Goal: Communication & Community: Share content

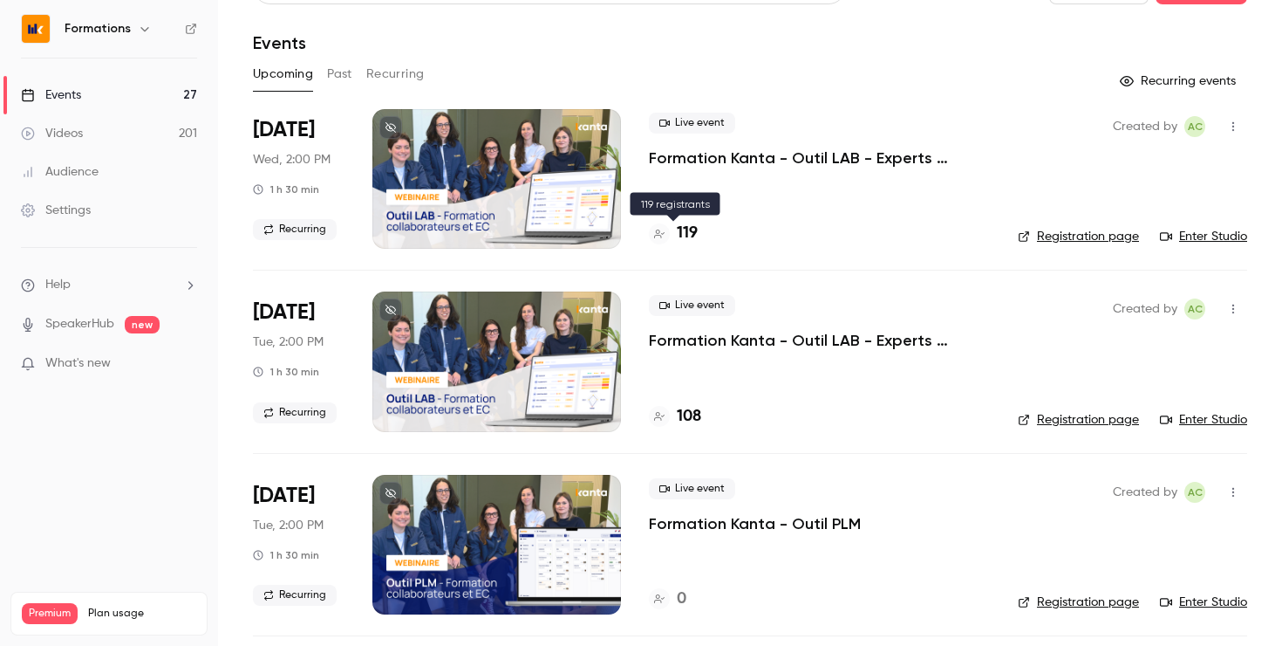
scroll to position [38, 0]
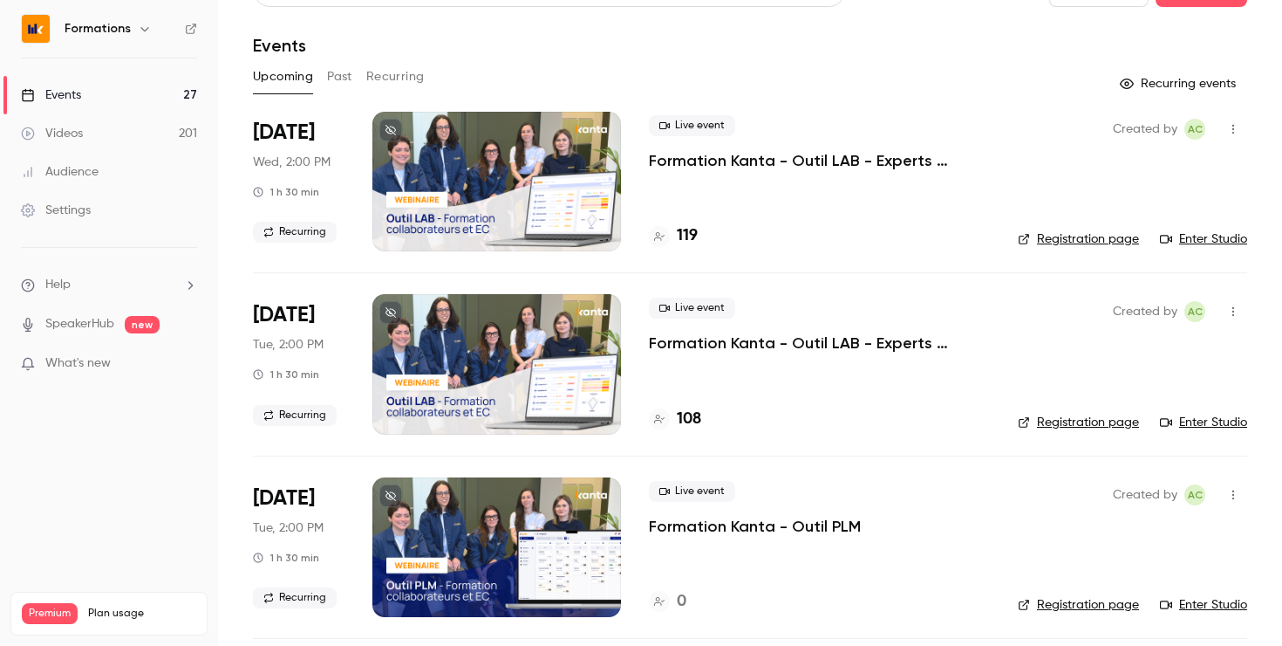
click at [126, 132] on link "Videos 201" at bounding box center [109, 133] width 218 height 38
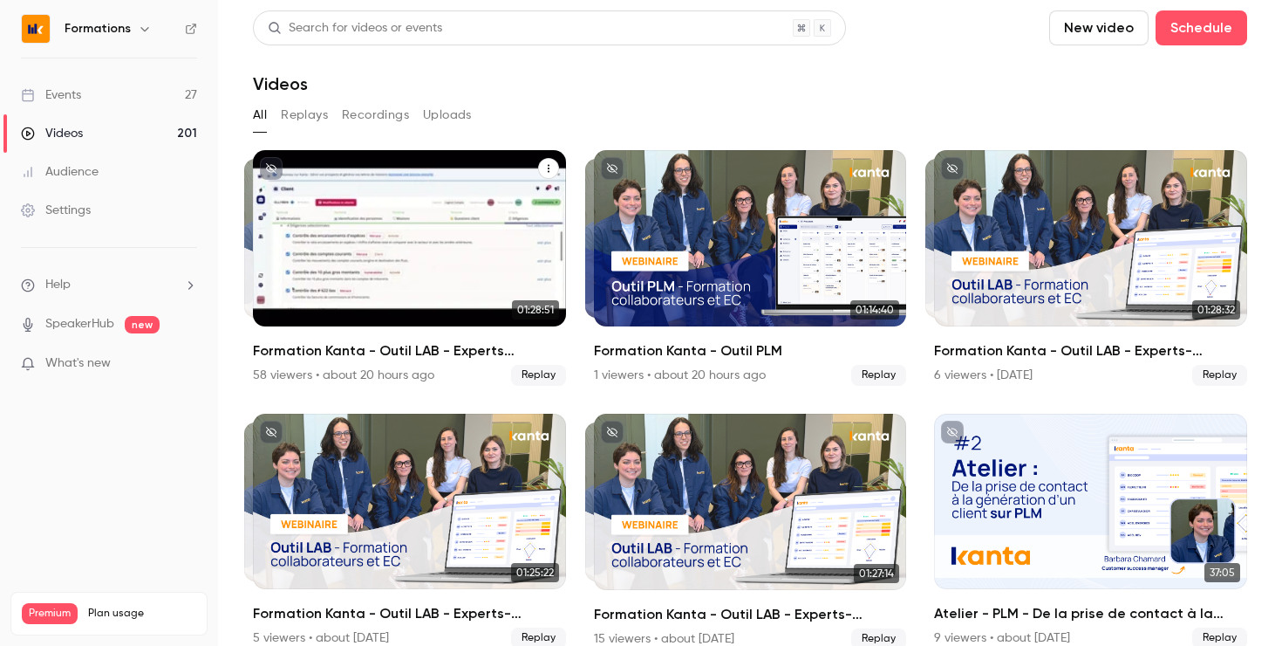
click at [551, 173] on icon "Formation Kanta - Outil LAB - Experts Comptables & Collaborateurs" at bounding box center [549, 168] width 10 height 10
click at [506, 209] on div "Share" at bounding box center [478, 209] width 133 height 17
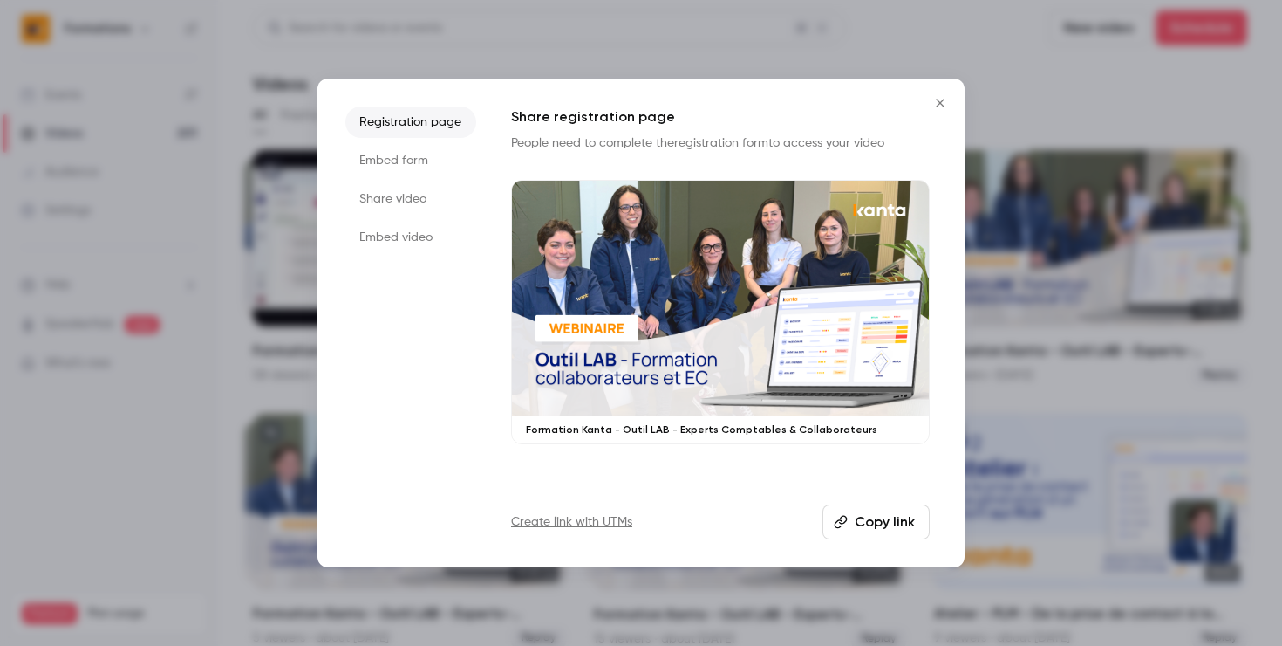
click at [423, 203] on li "Share video" at bounding box center [410, 198] width 131 height 31
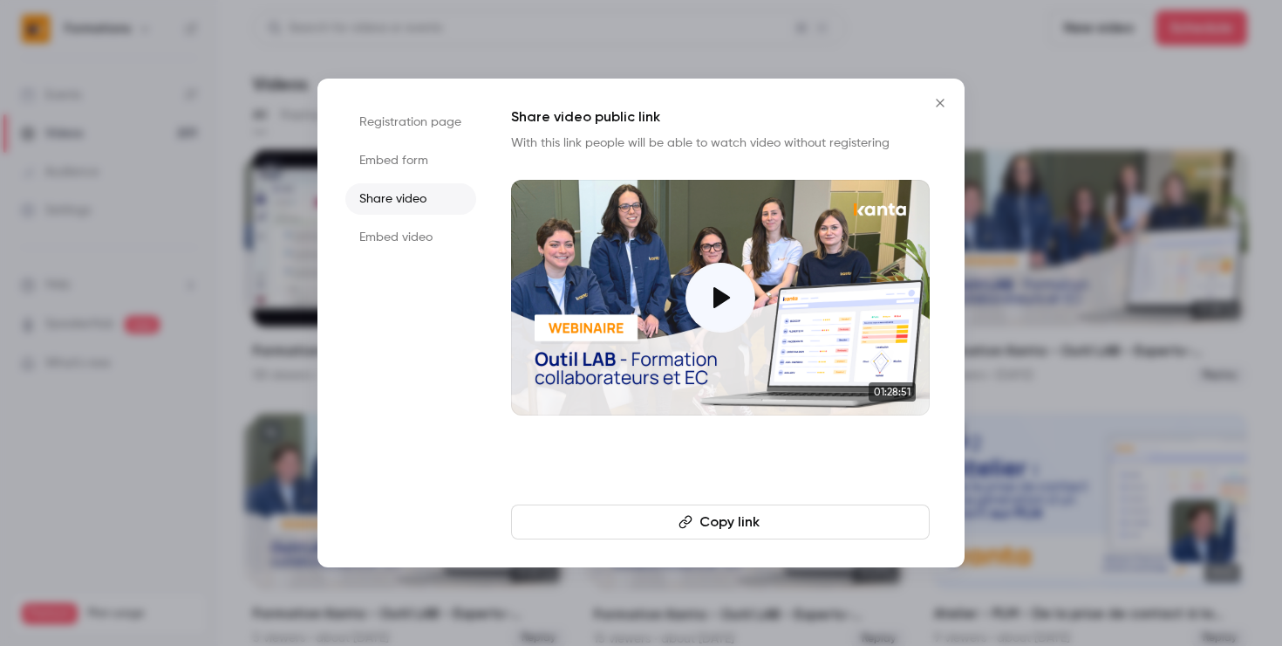
click at [728, 516] on button "Copy link" at bounding box center [720, 521] width 419 height 35
